Goal: Find specific page/section: Find specific page/section

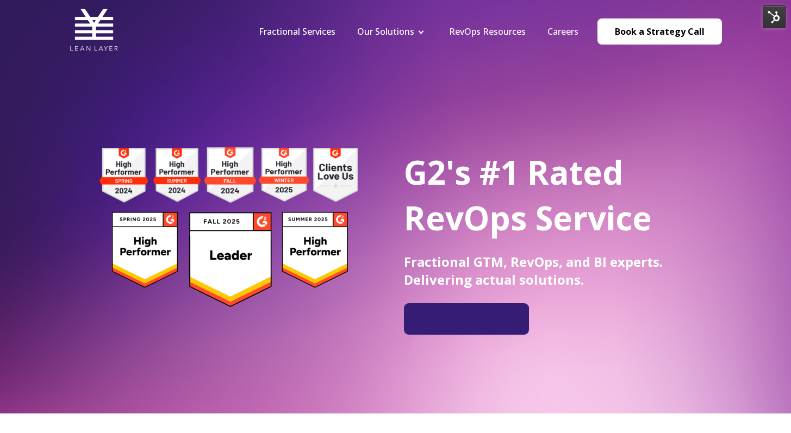
click at [578, 29] on link "Careers" at bounding box center [562, 32] width 31 height 12
